Goal: Task Accomplishment & Management: Use online tool/utility

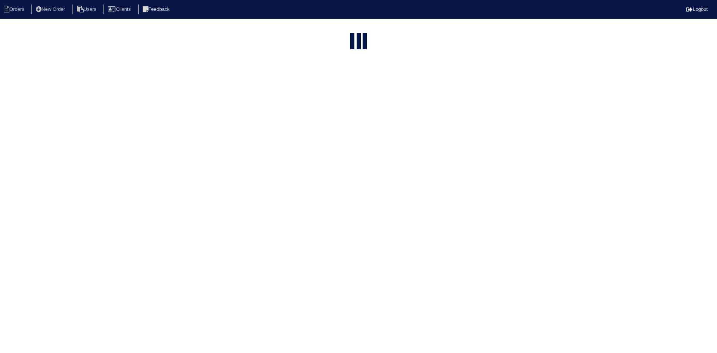
select select "15"
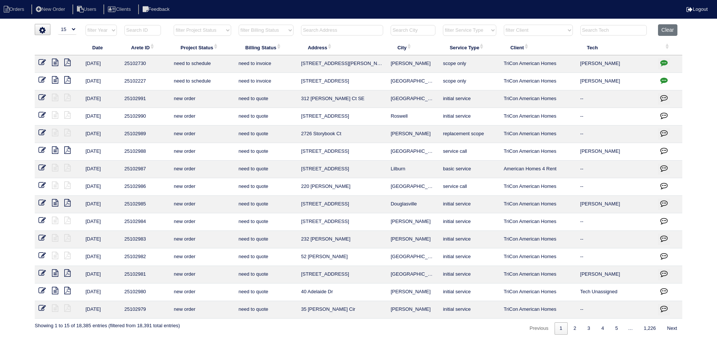
click at [364, 29] on input "text" at bounding box center [342, 30] width 82 height 10
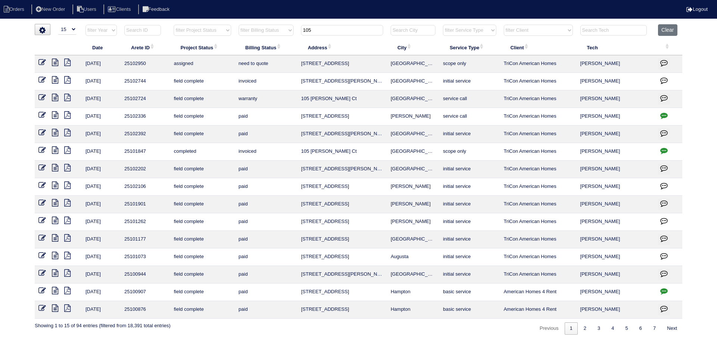
type input "105"
click at [56, 63] on icon at bounding box center [55, 62] width 6 height 7
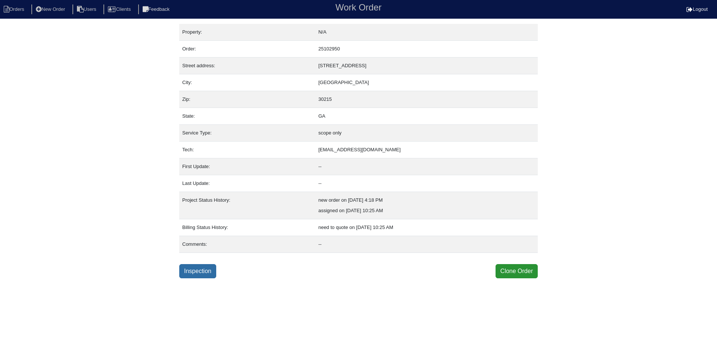
click at [208, 271] on link "Inspection" at bounding box center [197, 271] width 37 height 14
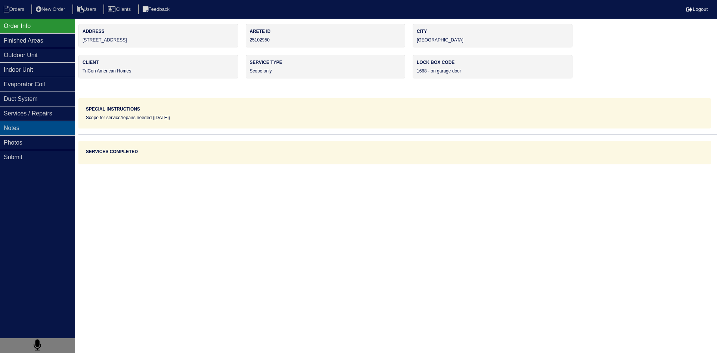
click at [46, 130] on div "Notes" at bounding box center [37, 128] width 75 height 15
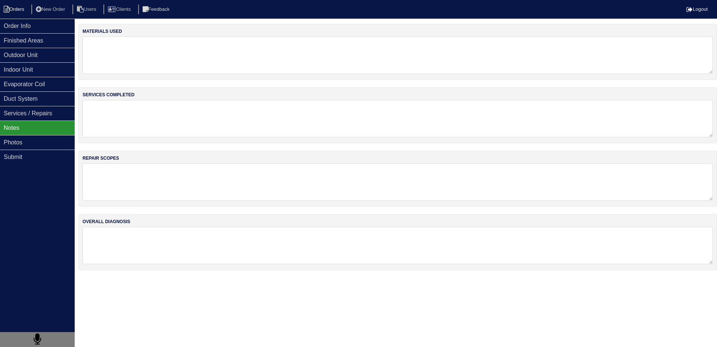
click at [25, 11] on li "Orders" at bounding box center [15, 9] width 30 height 10
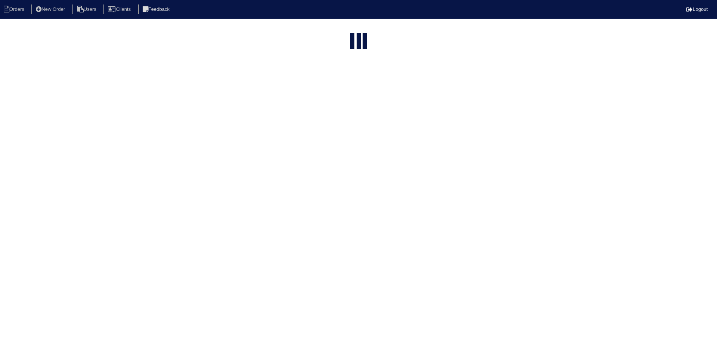
select select "15"
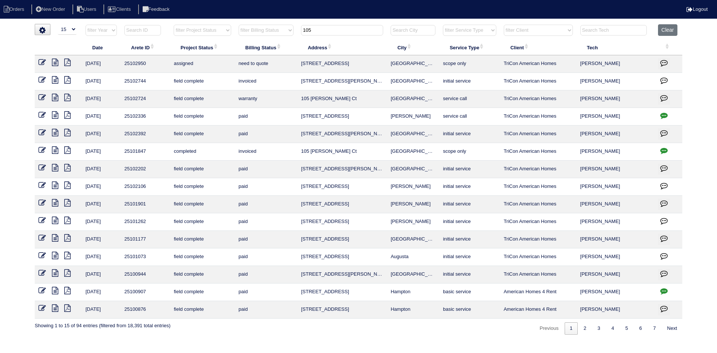
click at [332, 30] on input "105" at bounding box center [342, 30] width 82 height 10
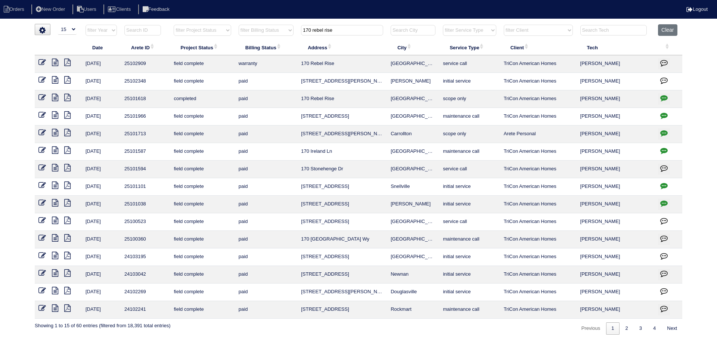
type input "170 rebel rise"
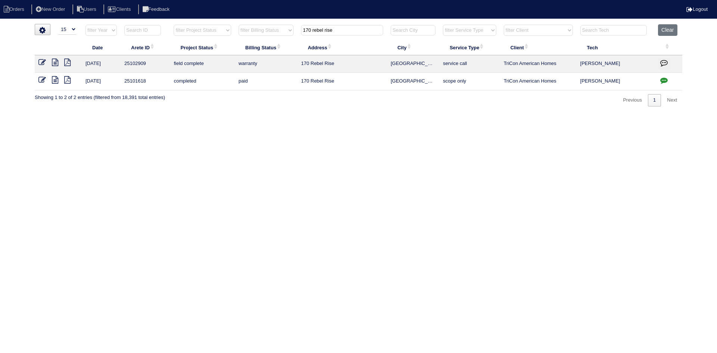
click at [55, 63] on icon at bounding box center [55, 62] width 6 height 7
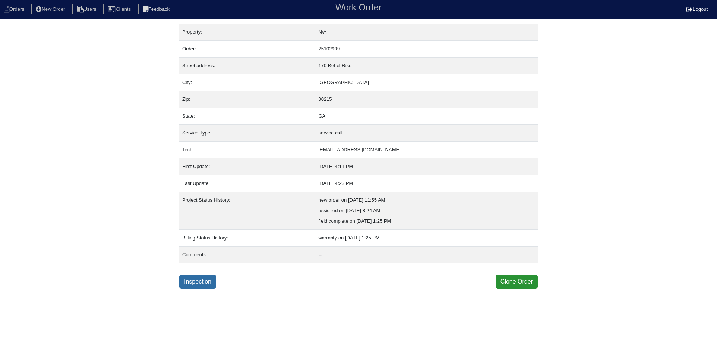
click at [202, 281] on link "Inspection" at bounding box center [197, 281] width 37 height 14
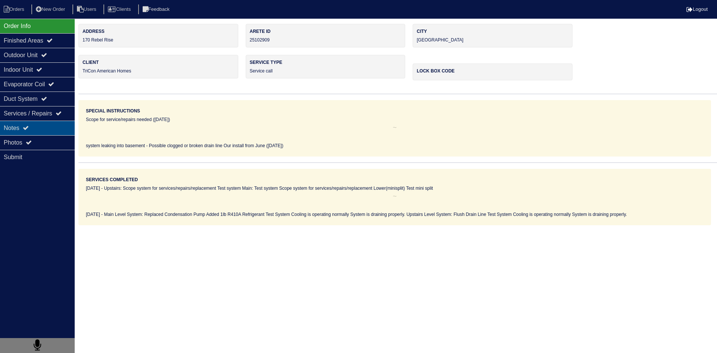
click at [57, 127] on div "Notes" at bounding box center [37, 128] width 75 height 15
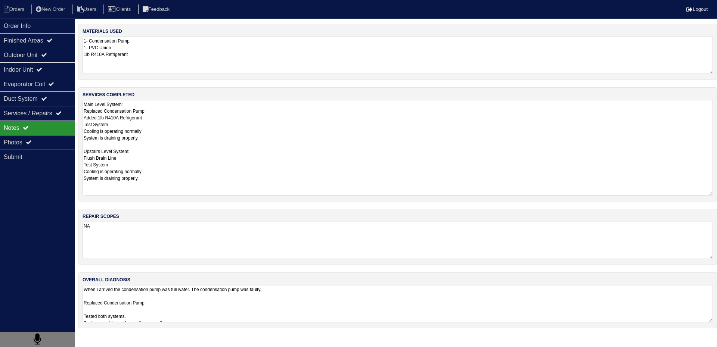
click at [175, 122] on textarea "Main Level System: Replaced Condensation Pump Added 1lb R410A Refrigerant Test …" at bounding box center [397, 148] width 630 height 96
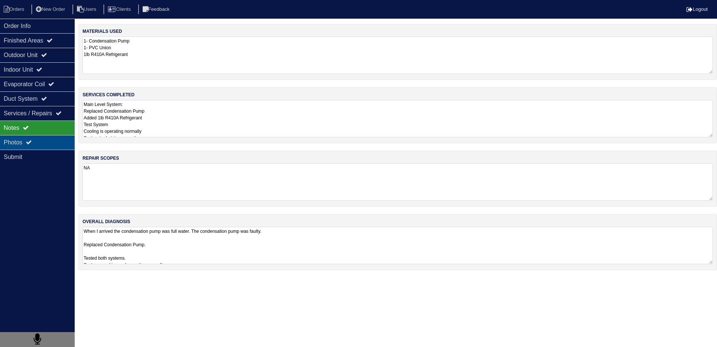
click at [63, 148] on div "Photos" at bounding box center [37, 142] width 75 height 15
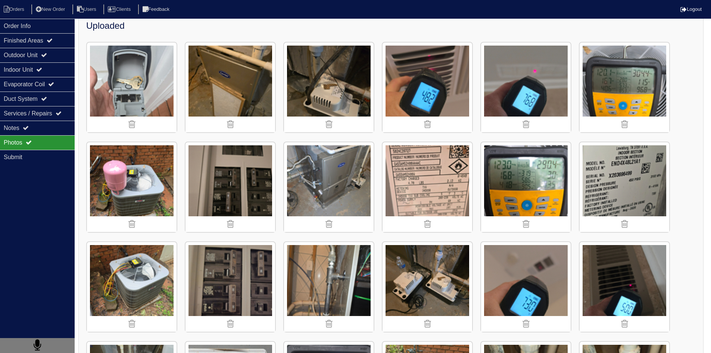
scroll to position [224, 0]
